Goal: Task Accomplishment & Management: Complete application form

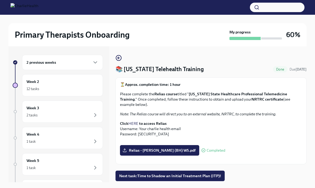
scroll to position [114, 0]
click at [163, 147] on span "Relias - [PERSON_NAME] (BH) WS.pdf" at bounding box center [160, 149] width 72 height 5
click at [0, 0] on input "Relias - [PERSON_NAME] (BH) WS.pdf" at bounding box center [0, 0] width 0 height 0
click at [159, 121] on strong "to access Relias" at bounding box center [153, 123] width 28 height 5
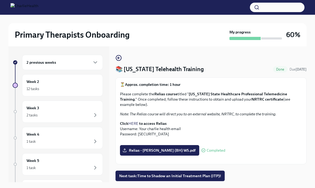
click at [159, 121] on strong "to access Relias" at bounding box center [153, 123] width 28 height 5
click at [174, 91] on strong "Relias course" at bounding box center [165, 93] width 23 height 5
click at [216, 91] on strong "[US_STATE] State Healthcare Professional Telemedicine Training" at bounding box center [203, 96] width 167 height 10
click at [209, 82] on p "⏳ Approx. completion time: 1 hour" at bounding box center [211, 84] width 182 height 5
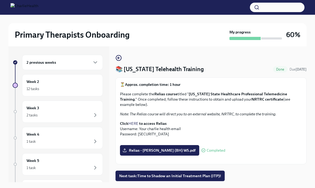
click at [166, 82] on strong "Approx. completion time: 1 hour" at bounding box center [153, 84] width 56 height 5
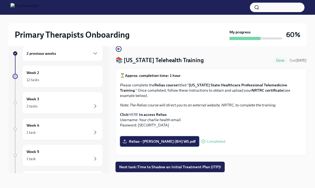
scroll to position [0, 0]
click at [136, 112] on link "HERE" at bounding box center [133, 114] width 10 height 5
click at [208, 85] on strong "[US_STATE] State Healthcare Professional Telemedicine Training" at bounding box center [203, 87] width 167 height 10
click at [212, 86] on strong "[US_STATE] State Healthcare Professional Telemedicine Training" at bounding box center [203, 87] width 167 height 10
click at [252, 90] on strong "NRTRC certificate" at bounding box center [268, 90] width 32 height 5
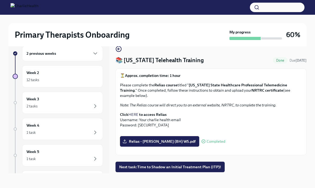
click at [248, 95] on div "⏳ Approx. completion time: 1 hour Please complete the Relias course titled " [U…" at bounding box center [211, 100] width 182 height 55
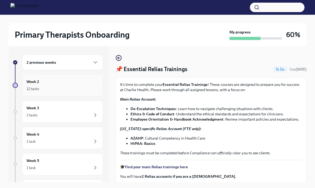
click at [75, 87] on div "12 tasks" at bounding box center [63, 88] width 72 height 6
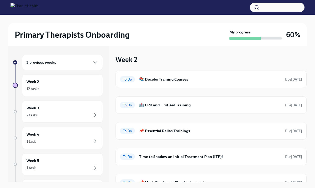
click at [74, 64] on div "2 previous weeks" at bounding box center [63, 62] width 72 height 6
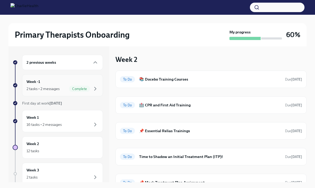
click at [64, 82] on div "Week -1 2 tasks • 2 messages Complete" at bounding box center [63, 85] width 72 height 13
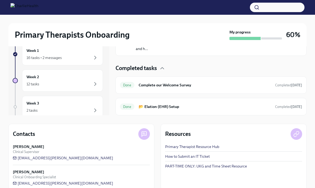
scroll to position [75, 0]
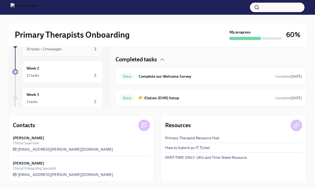
click at [81, 53] on div "Week 1 16 tasks • 2 messages" at bounding box center [62, 45] width 81 height 22
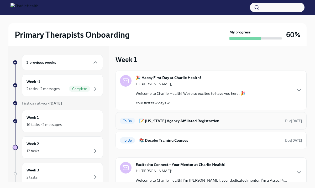
click at [178, 122] on h6 "📝 Washington Agency Affiliated Registration" at bounding box center [210, 121] width 142 height 6
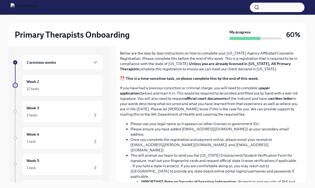
scroll to position [84, 0]
click at [168, 80] on strong "⏰ This is a time-sensitive task, so please complete this by the end of this wee…" at bounding box center [189, 78] width 139 height 5
click at [130, 70] on strong "Unless you are already licensed in Washington, All Primary Therapists" at bounding box center [205, 66] width 171 height 10
click at [214, 66] on strong "Unless you are already licensed in Washington, All Primary Therapists" at bounding box center [205, 66] width 171 height 10
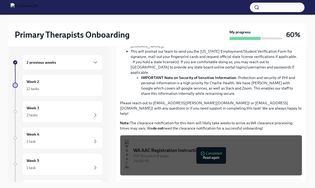
scroll to position [193, 0]
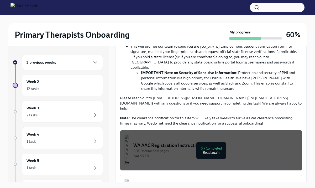
click at [215, 153] on div "344.66 KB" at bounding box center [215, 155] width 164 height 5
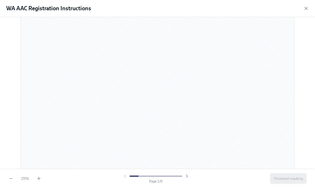
scroll to position [0, 0]
